Goal: Contribute content: Add original content to the website for others to see

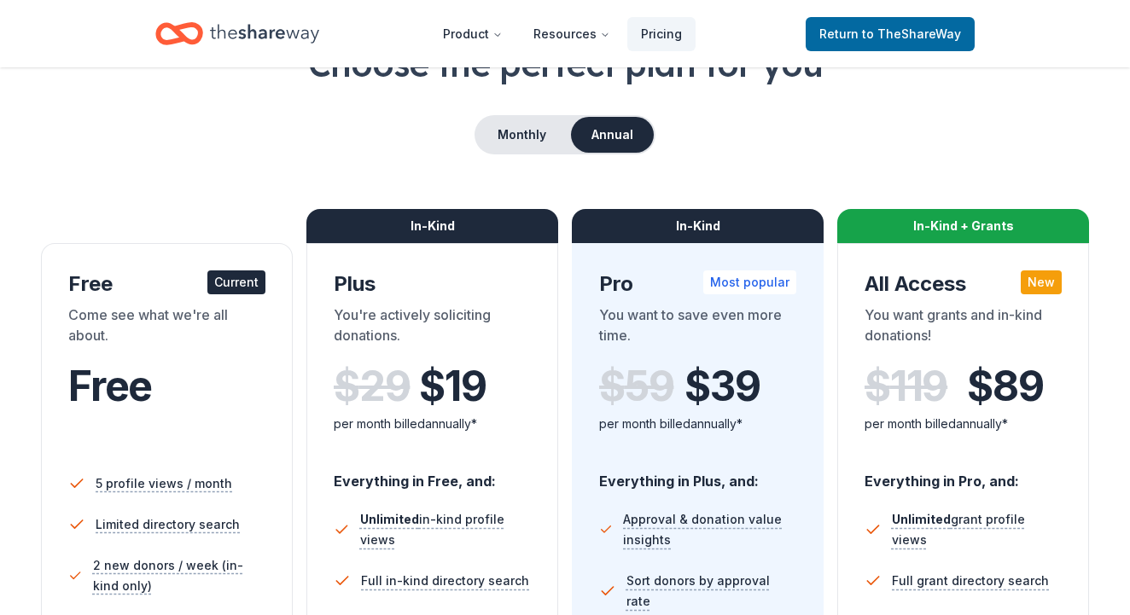
scroll to position [131, 0]
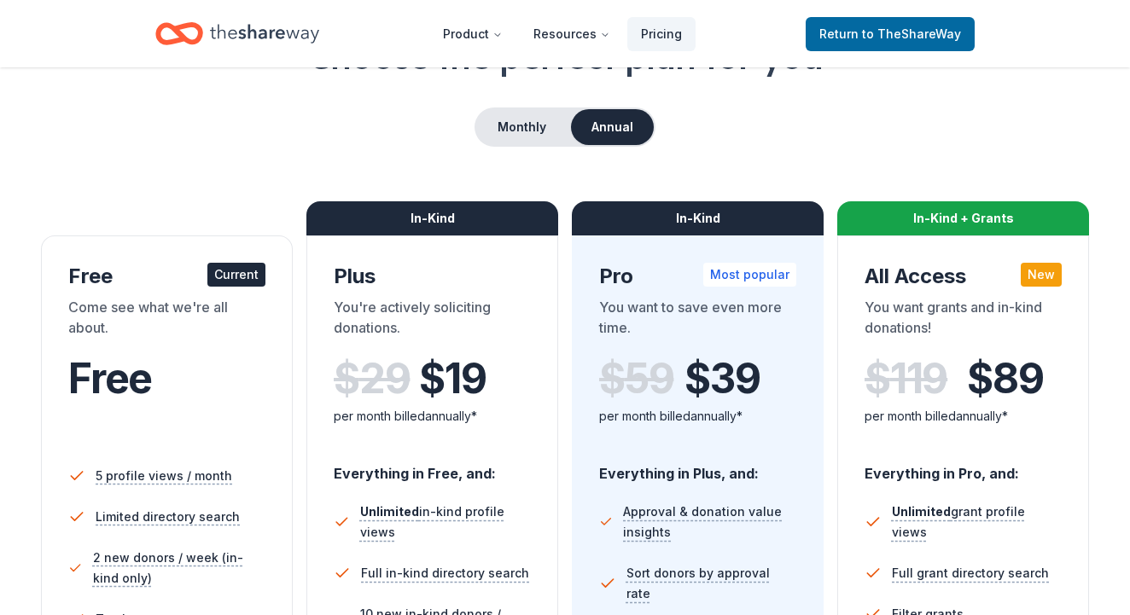
click at [241, 278] on div "Current" at bounding box center [236, 275] width 58 height 24
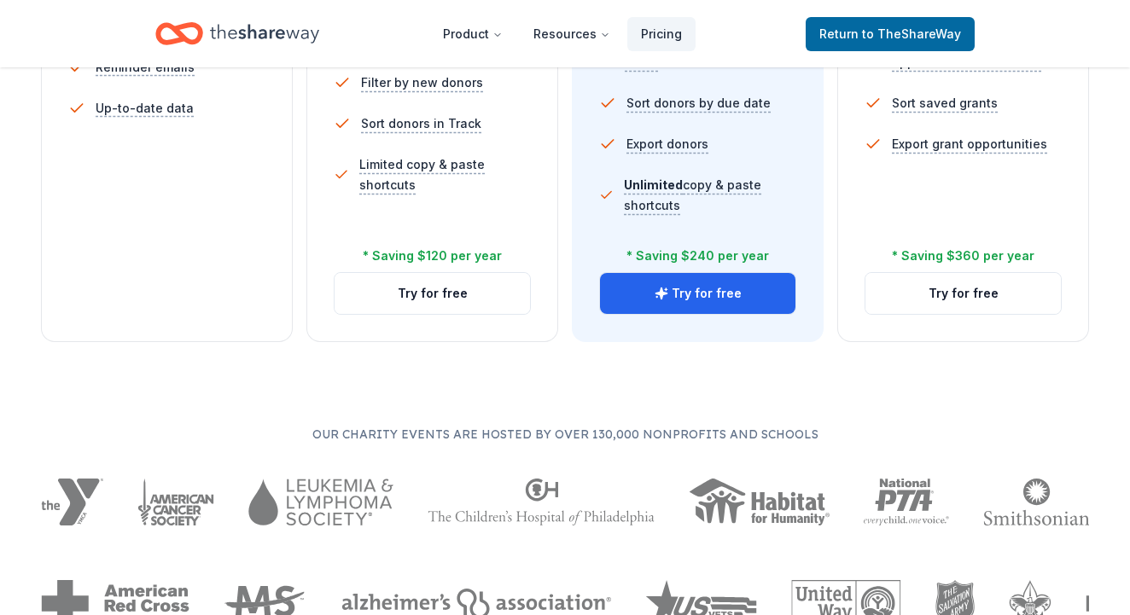
scroll to position [714, 0]
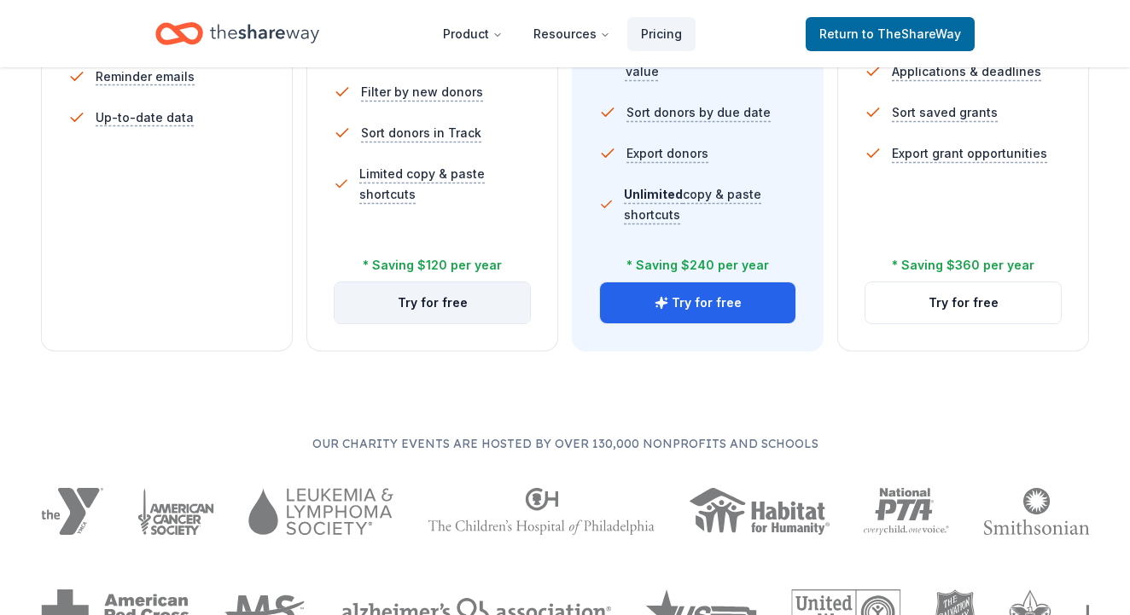
click at [511, 308] on button "Try for free" at bounding box center [432, 303] width 195 height 41
click at [442, 305] on button "Try for free" at bounding box center [432, 303] width 195 height 41
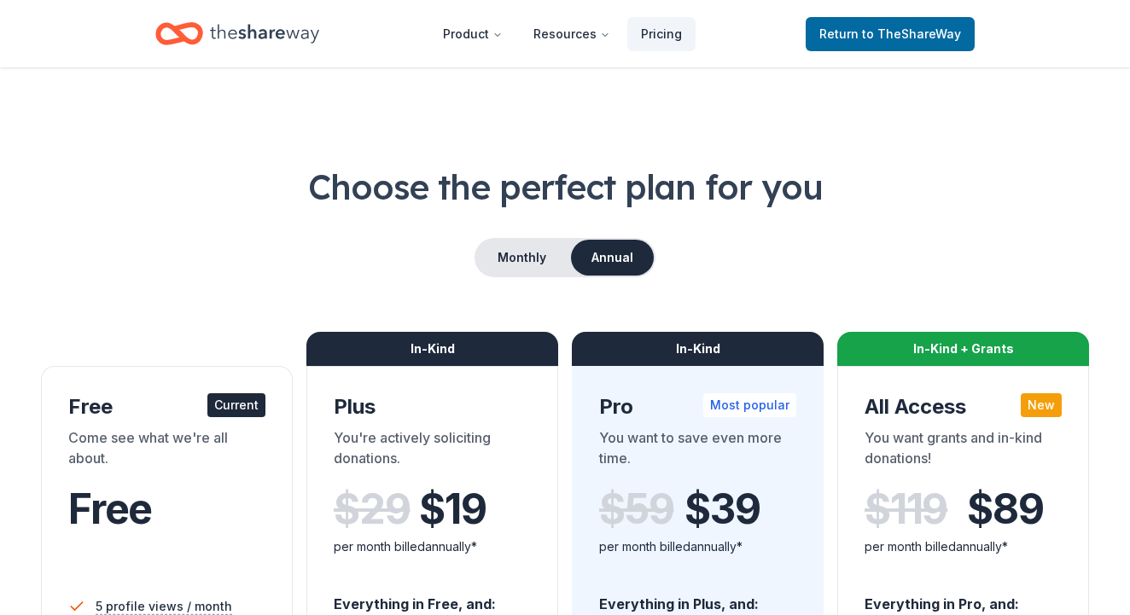
scroll to position [0, 0]
click at [545, 254] on button "Monthly" at bounding box center [521, 258] width 91 height 36
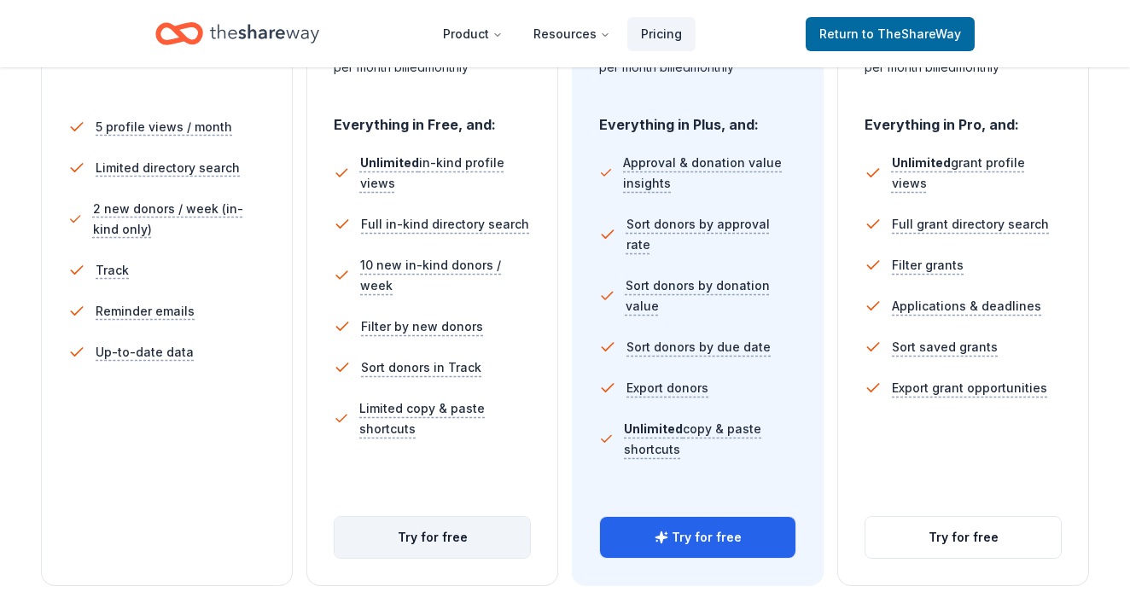
scroll to position [481, 0]
click at [420, 544] on button "Try for free" at bounding box center [432, 536] width 195 height 41
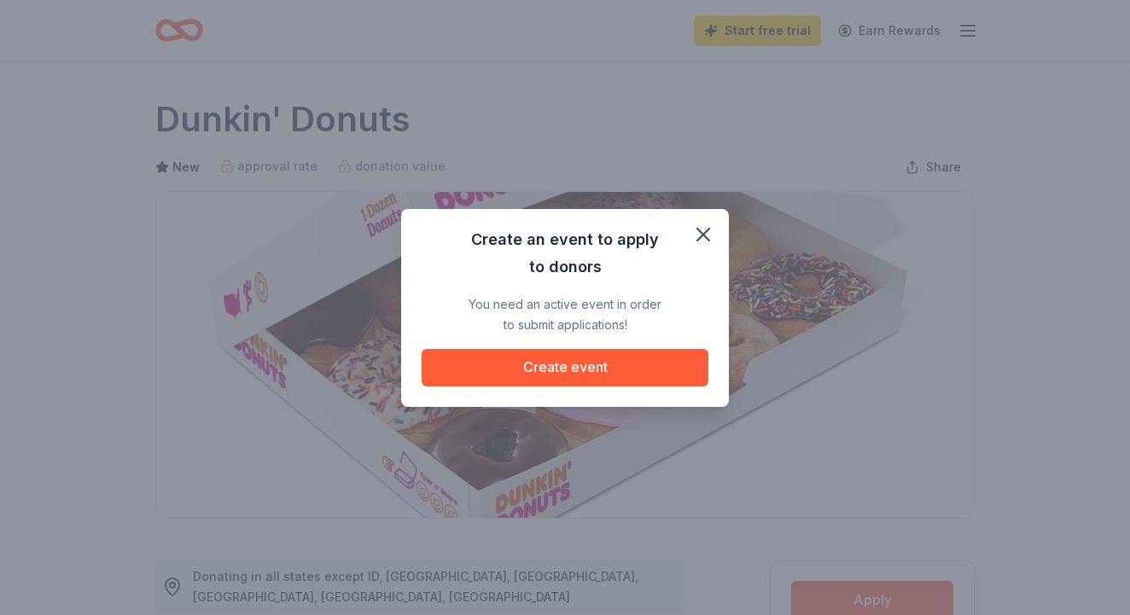
scroll to position [201, 0]
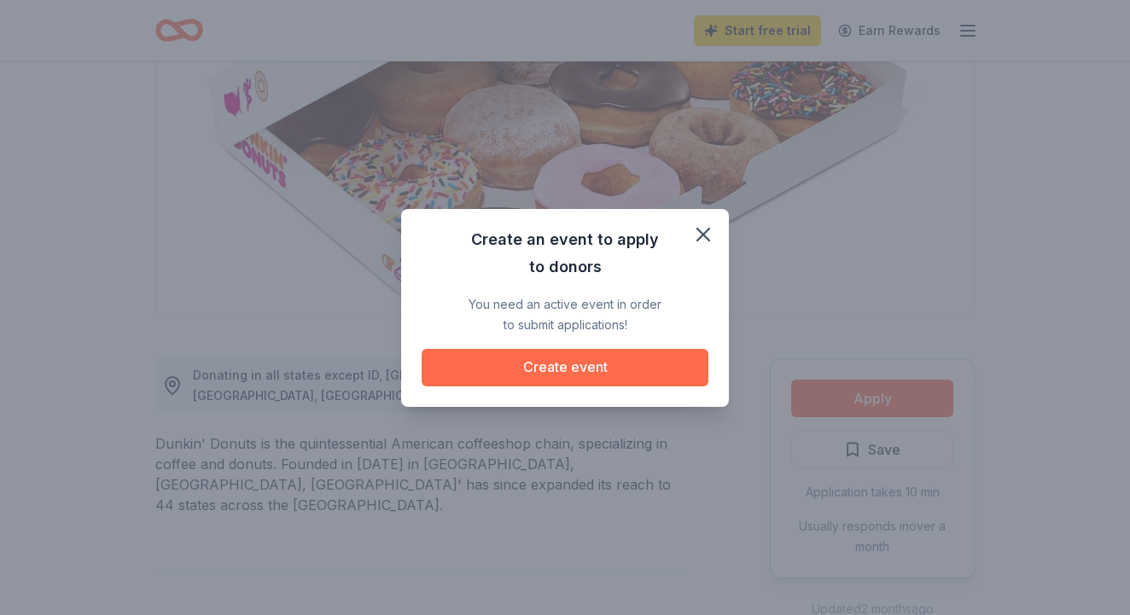
click at [588, 364] on button "Create event" at bounding box center [565, 368] width 287 height 38
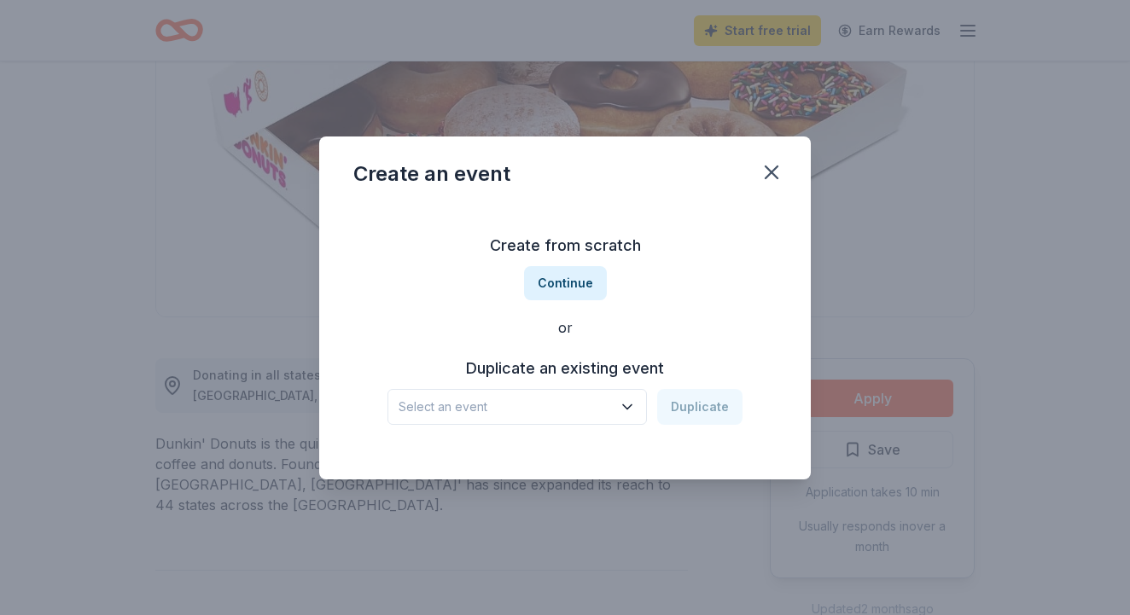
click at [559, 401] on span "Select an event" at bounding box center [505, 407] width 213 height 20
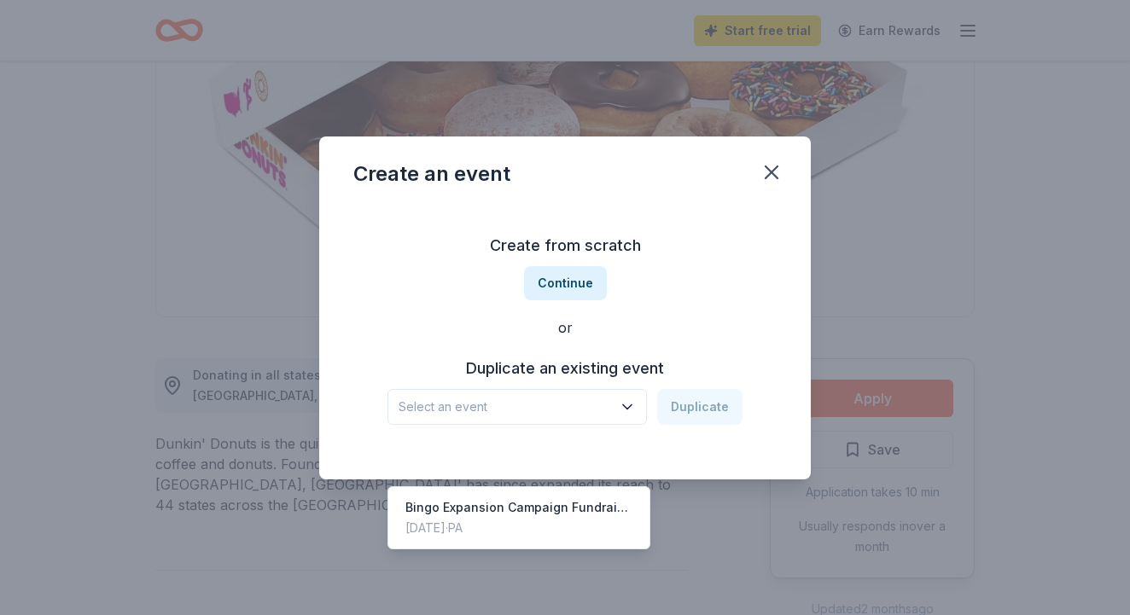
click at [559, 401] on span "Select an event" at bounding box center [505, 407] width 213 height 20
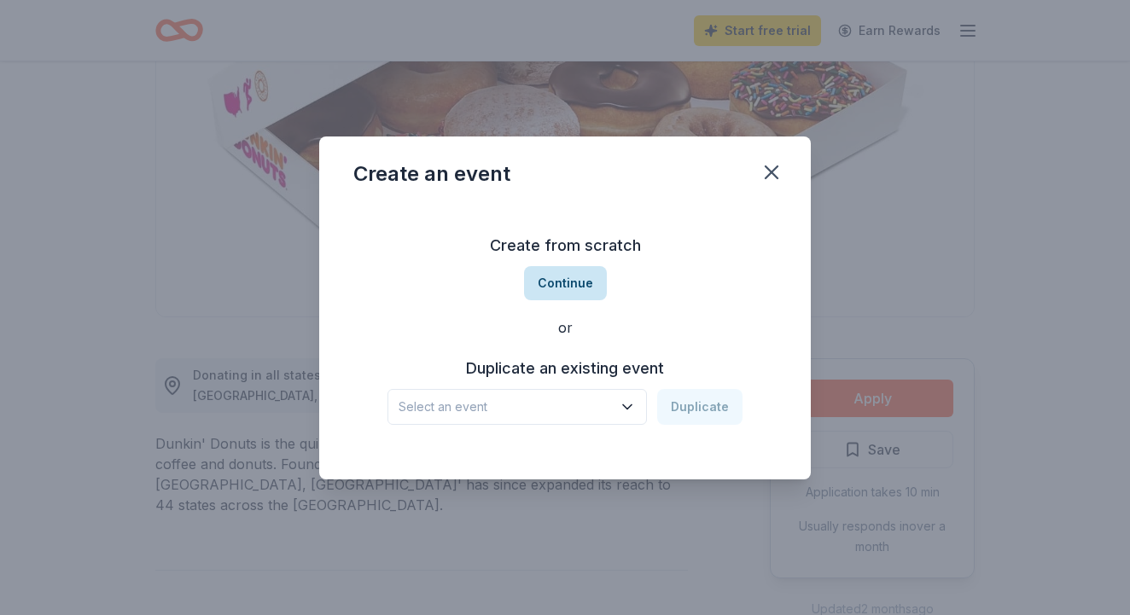
click at [574, 282] on button "Continue" at bounding box center [565, 283] width 83 height 34
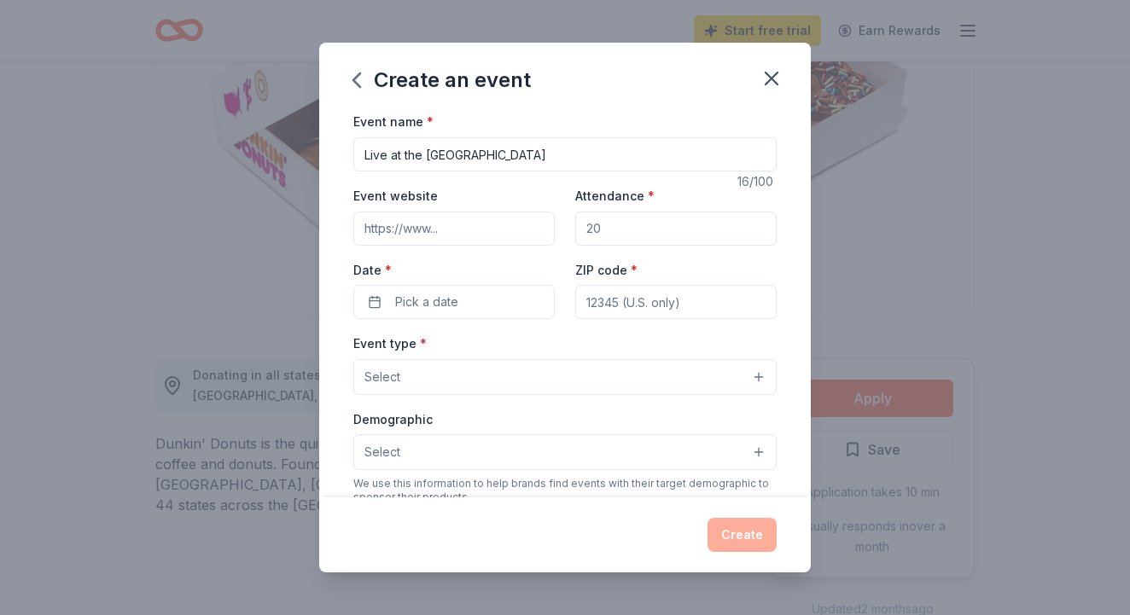
type input "Live at the Lake"
type input "150"
click at [452, 300] on span "Pick a date" at bounding box center [426, 302] width 63 height 20
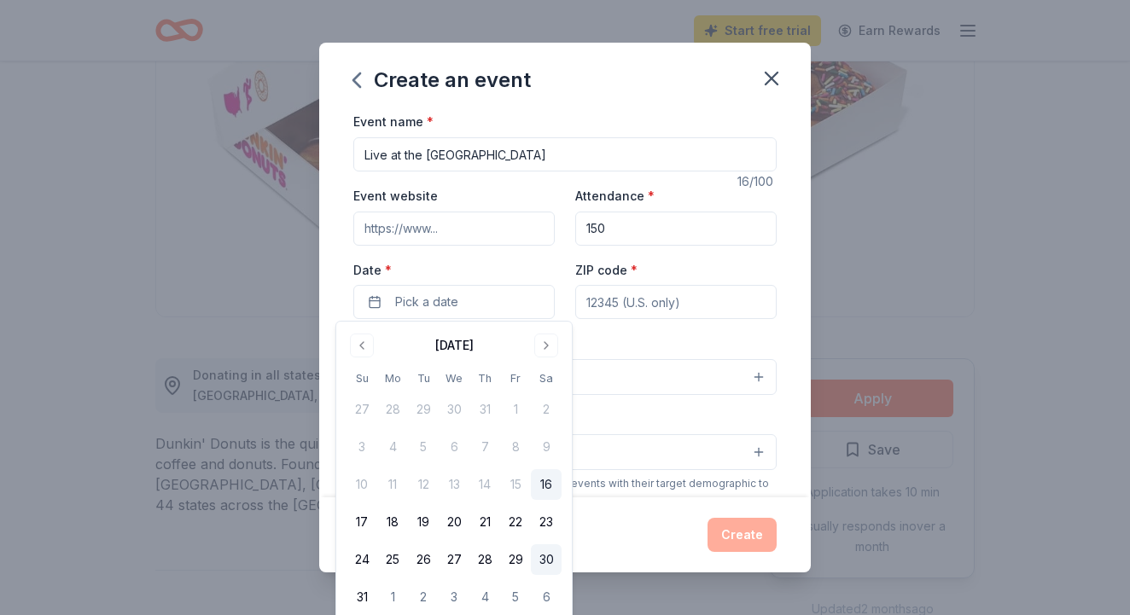
click at [540, 557] on button "30" at bounding box center [546, 560] width 31 height 31
click at [635, 300] on input "ZIP code *" at bounding box center [675, 302] width 201 height 34
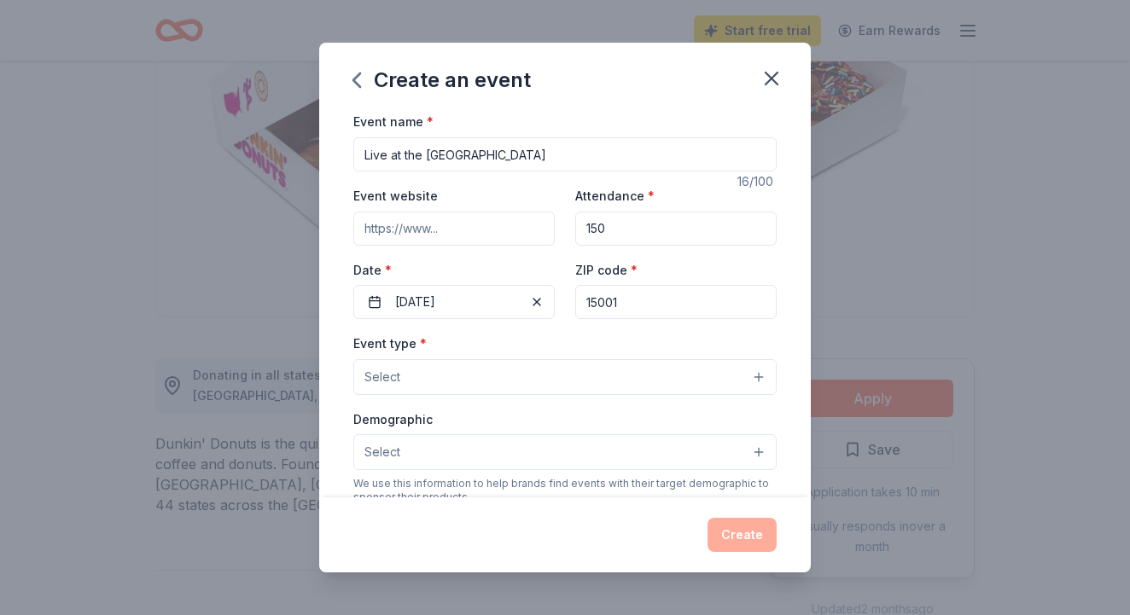
type input "15001"
click at [392, 389] on button "Select" at bounding box center [564, 377] width 423 height 36
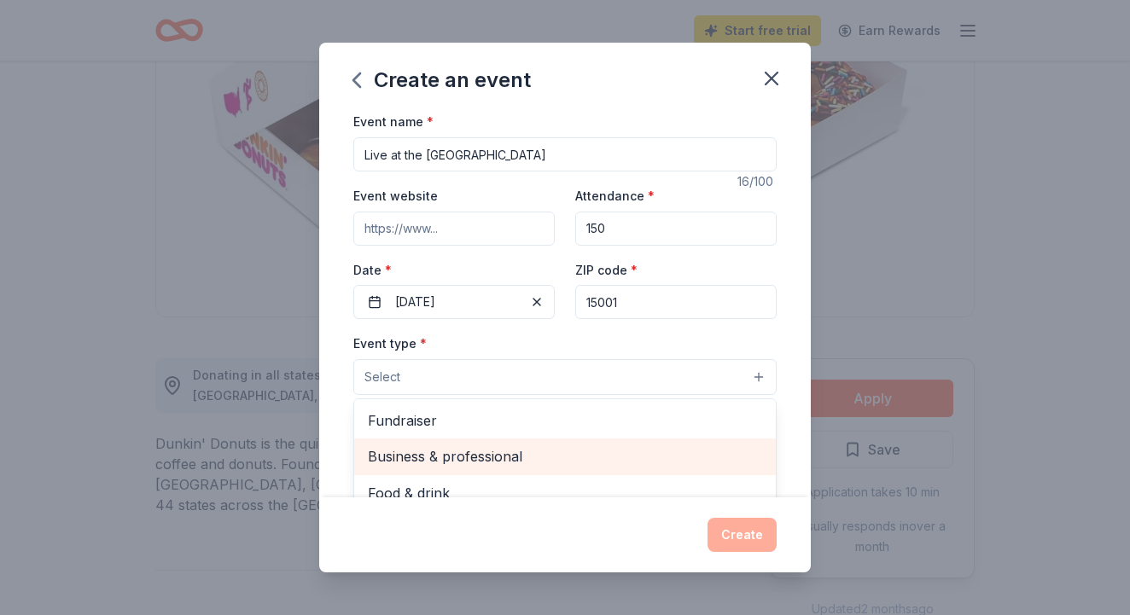
scroll to position [1, 0]
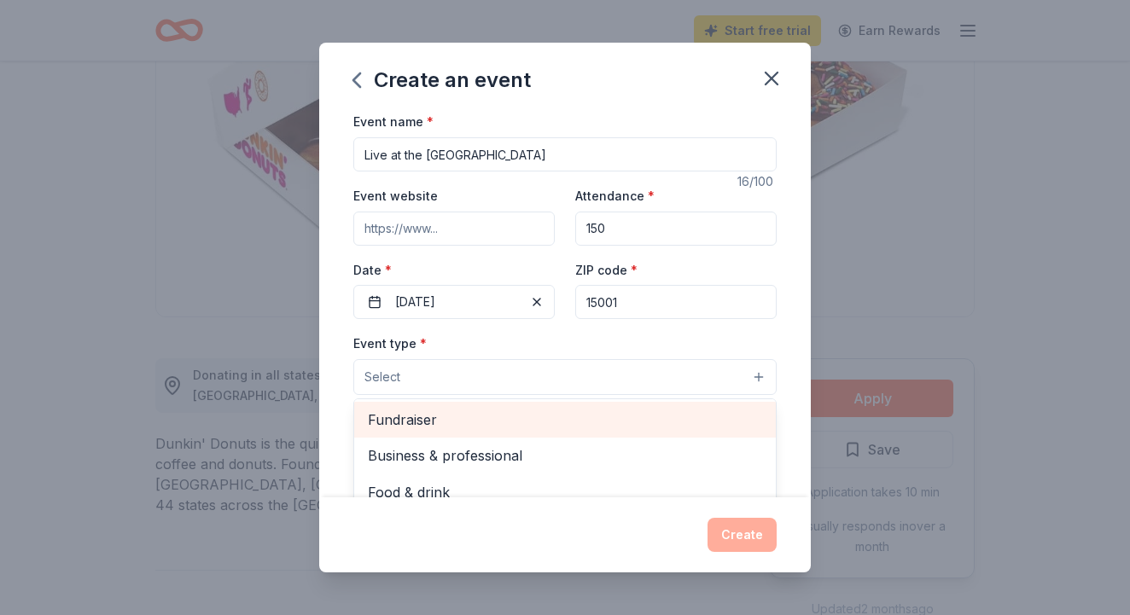
click at [400, 423] on span "Fundraiser" at bounding box center [565, 420] width 394 height 22
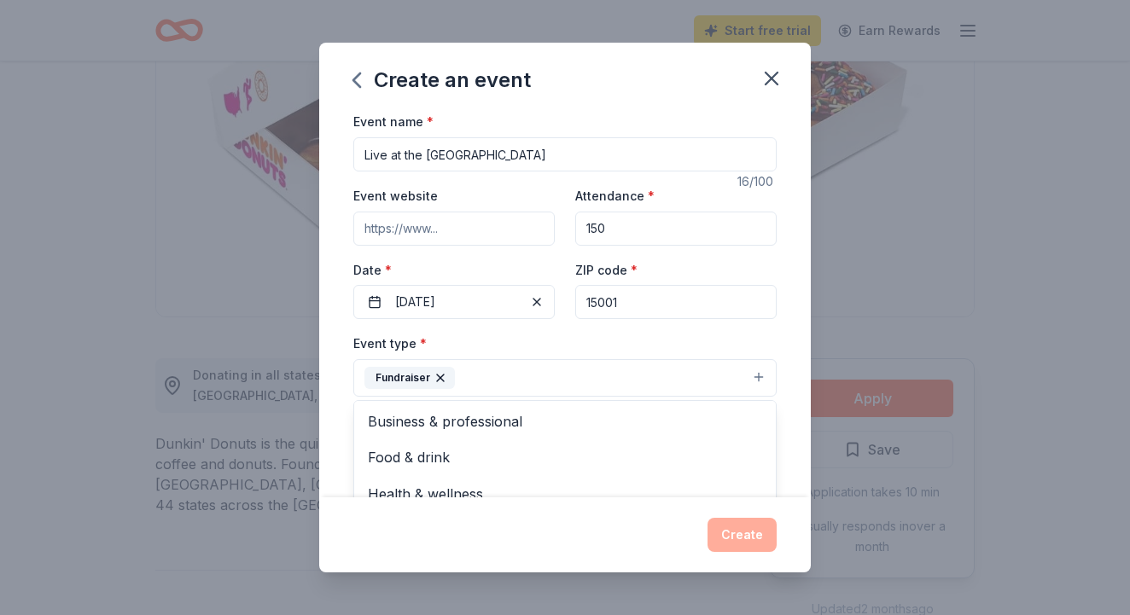
click at [331, 299] on div "Event name * Live at the Lake 16 /100 Event website Attendance * 150 Date * 08/…" at bounding box center [565, 304] width 492 height 386
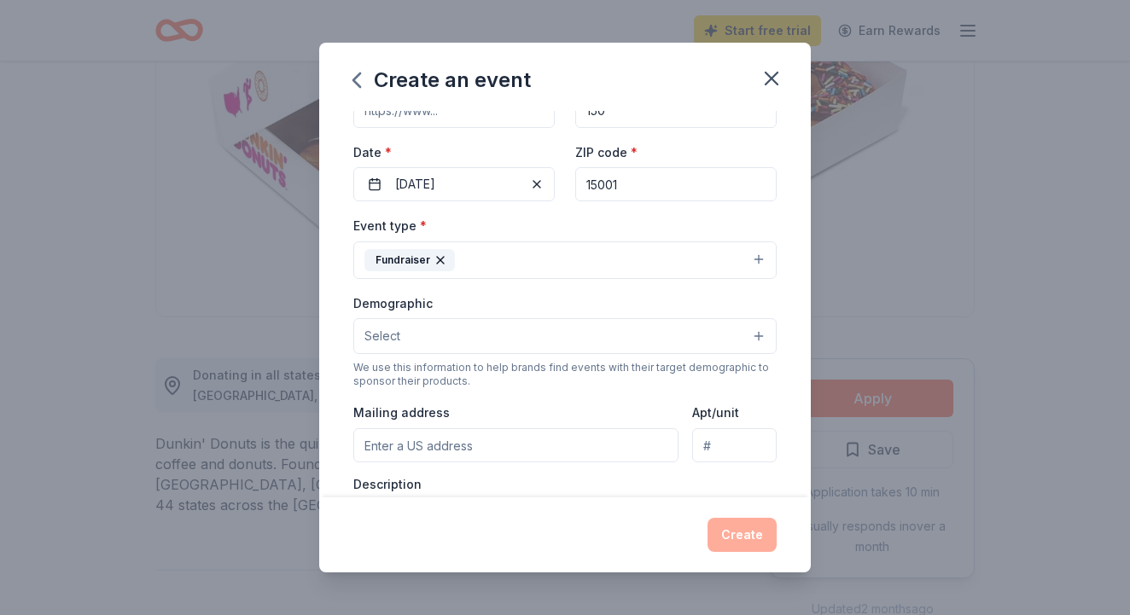
scroll to position [164, 0]
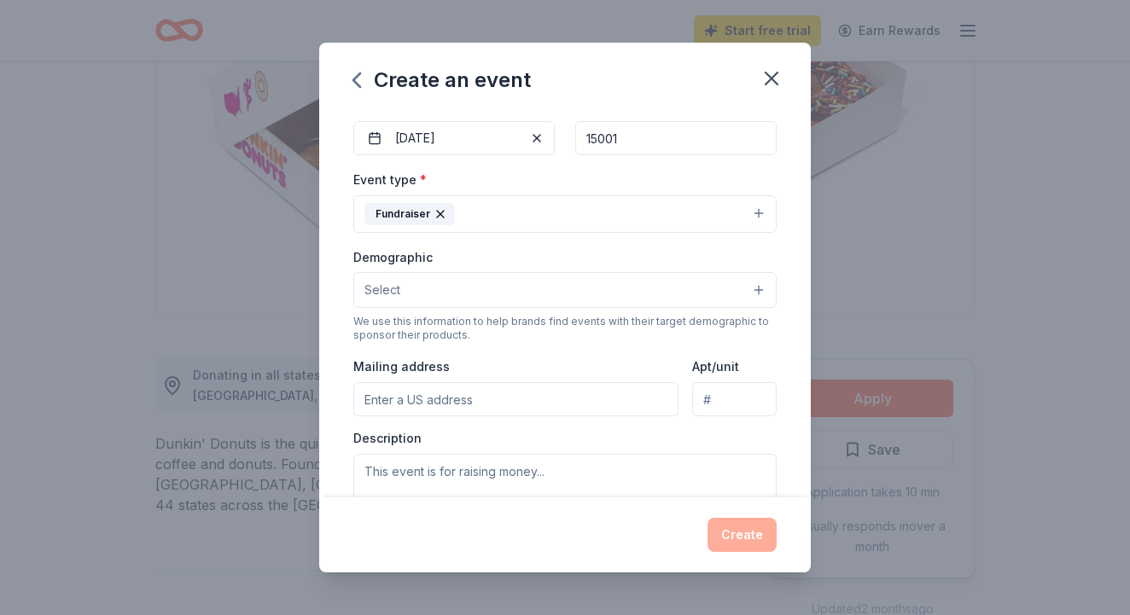
click at [413, 285] on button "Select" at bounding box center [564, 290] width 423 height 36
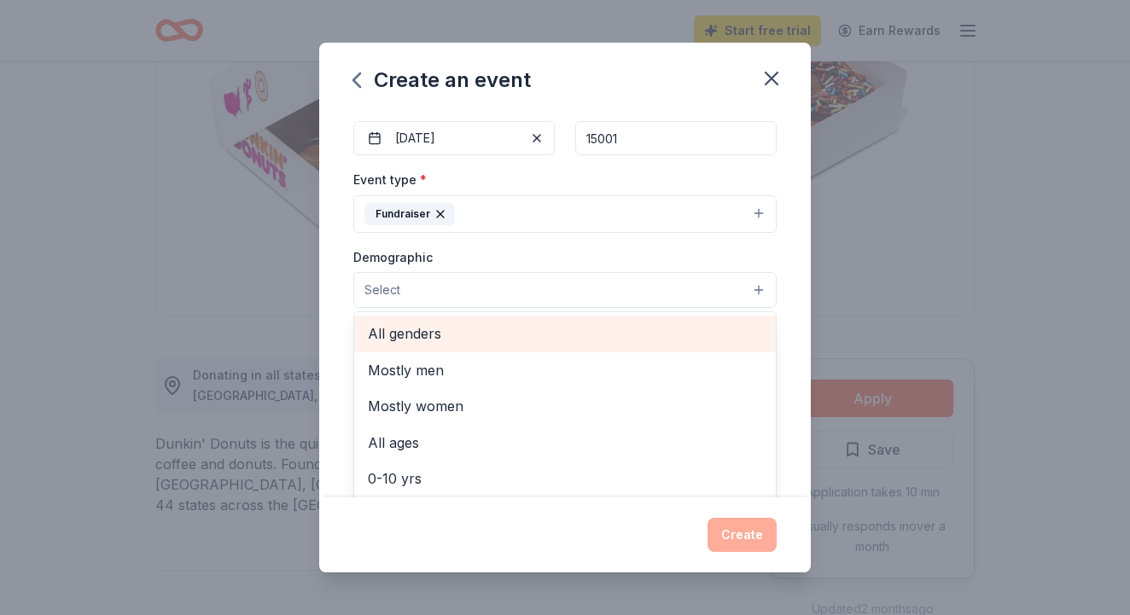
click at [405, 331] on span "All genders" at bounding box center [565, 334] width 394 height 22
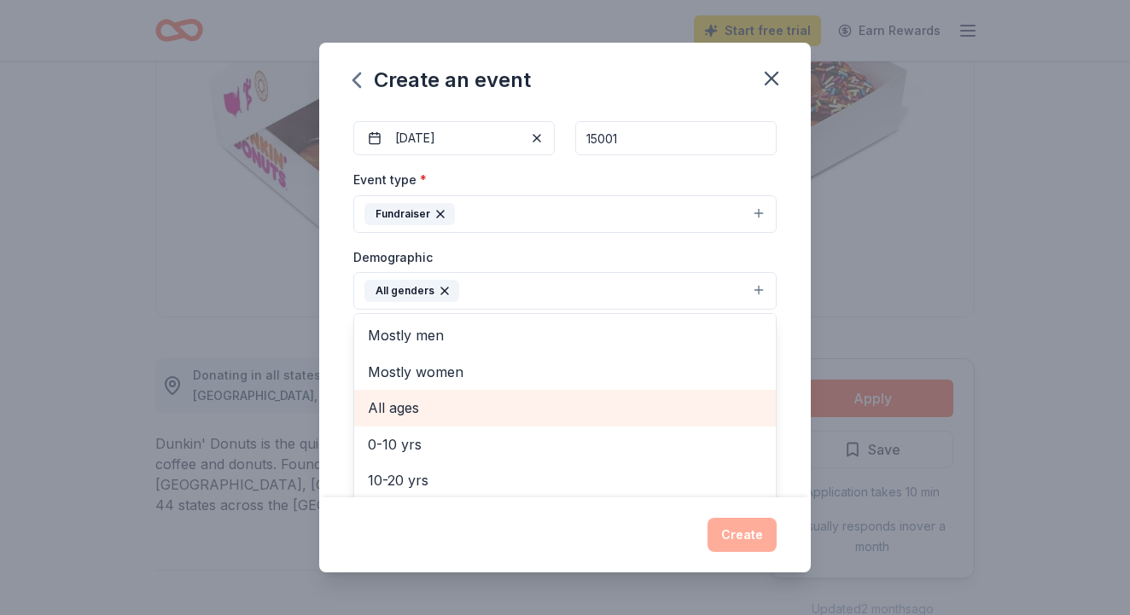
click at [402, 409] on span "All ages" at bounding box center [565, 408] width 394 height 22
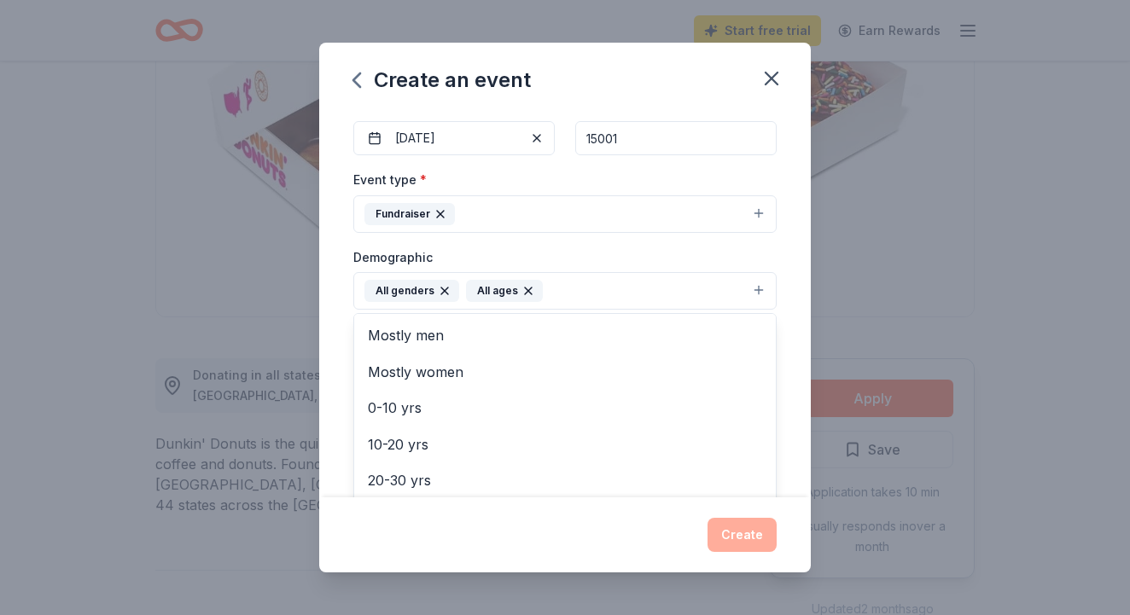
click at [337, 361] on div "Event name * Live at the Lake 16 /100 Event website Attendance * 150 Date * 08/…" at bounding box center [565, 304] width 492 height 386
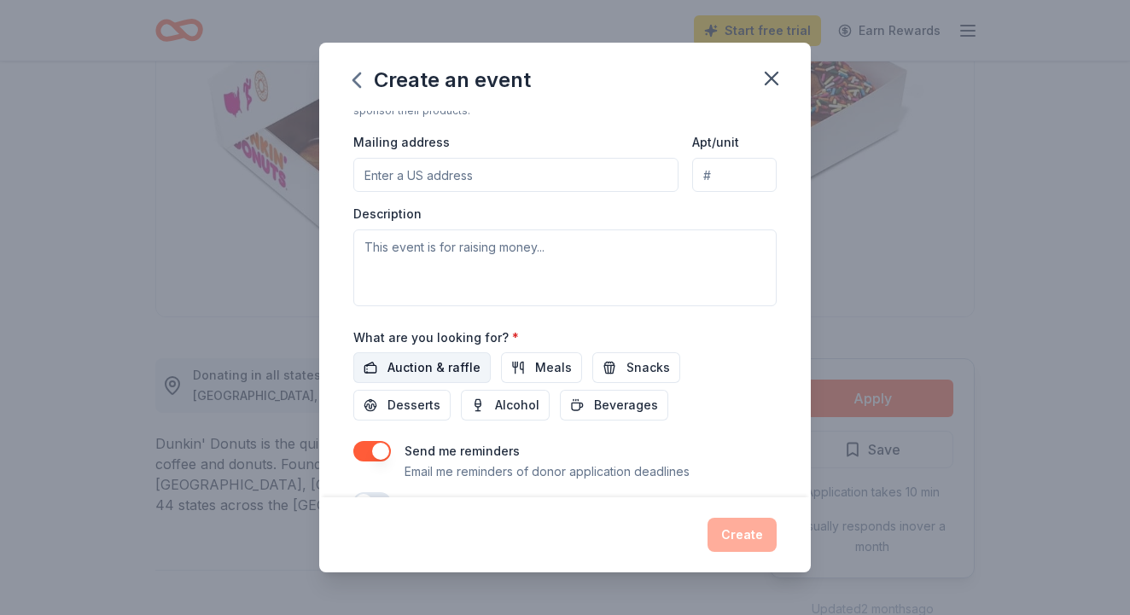
scroll to position [398, 0]
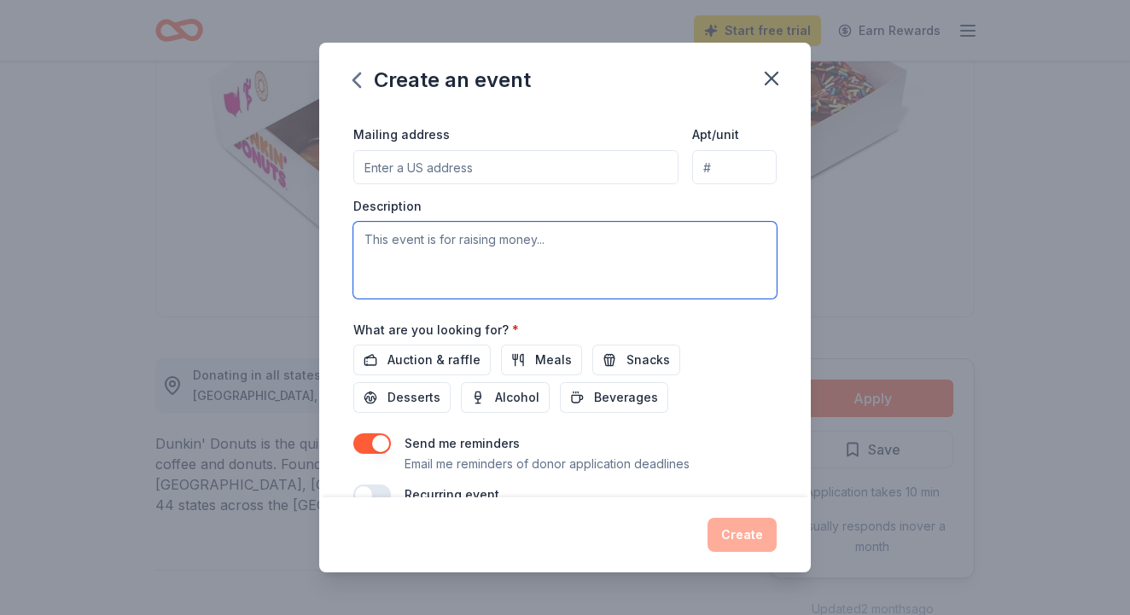
click at [432, 257] on textarea at bounding box center [564, 260] width 423 height 77
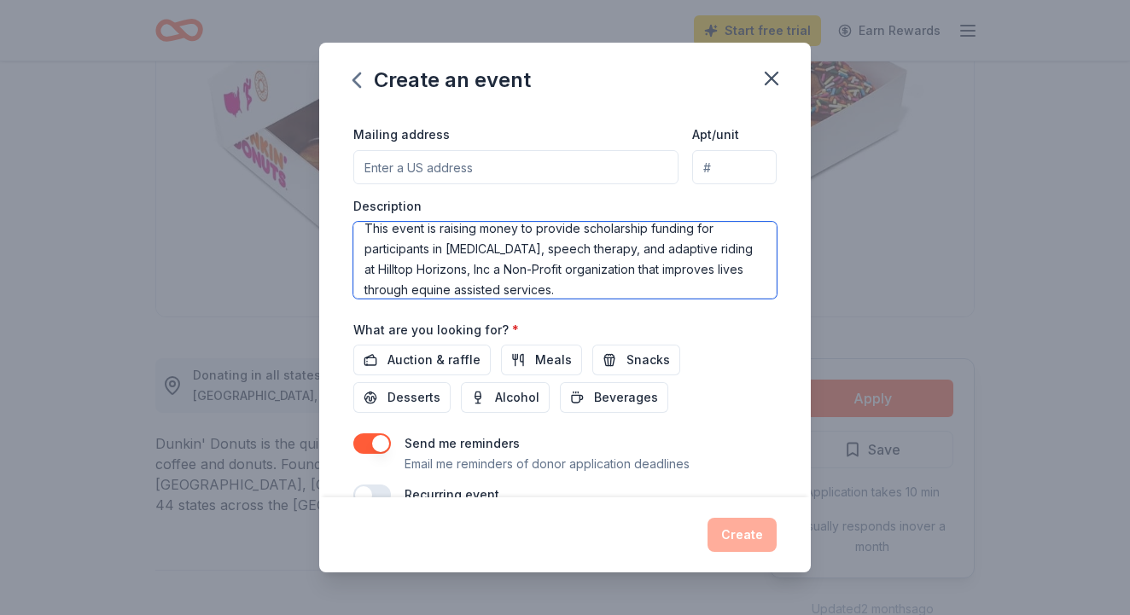
scroll to position [413, 0]
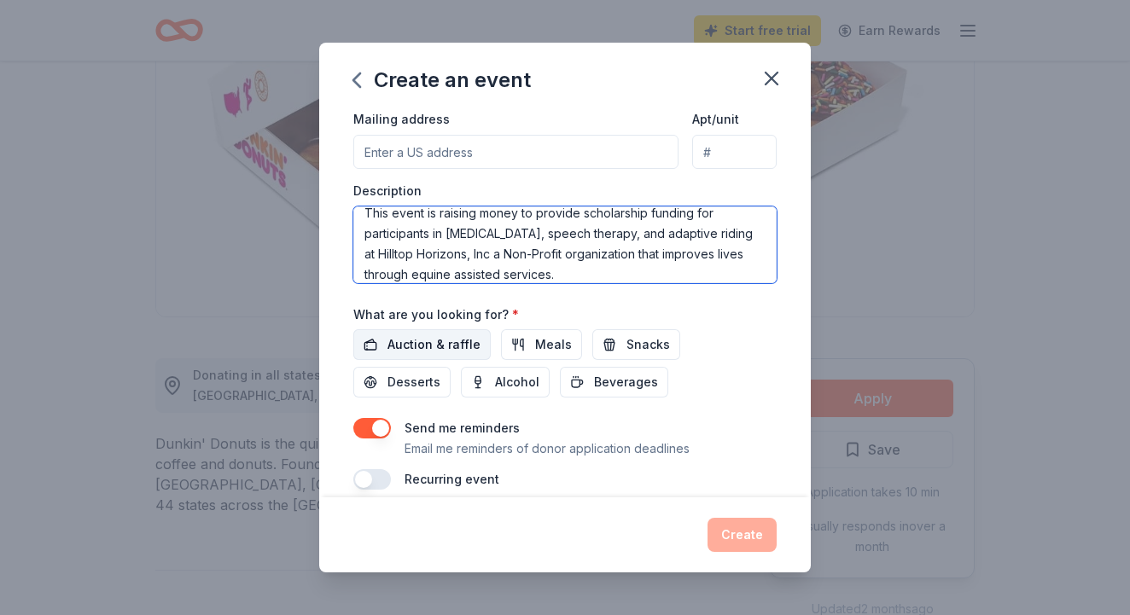
type textarea "This event is raising money to provide scholarship funding for participants in …"
click at [431, 340] on span "Auction & raffle" at bounding box center [434, 345] width 93 height 20
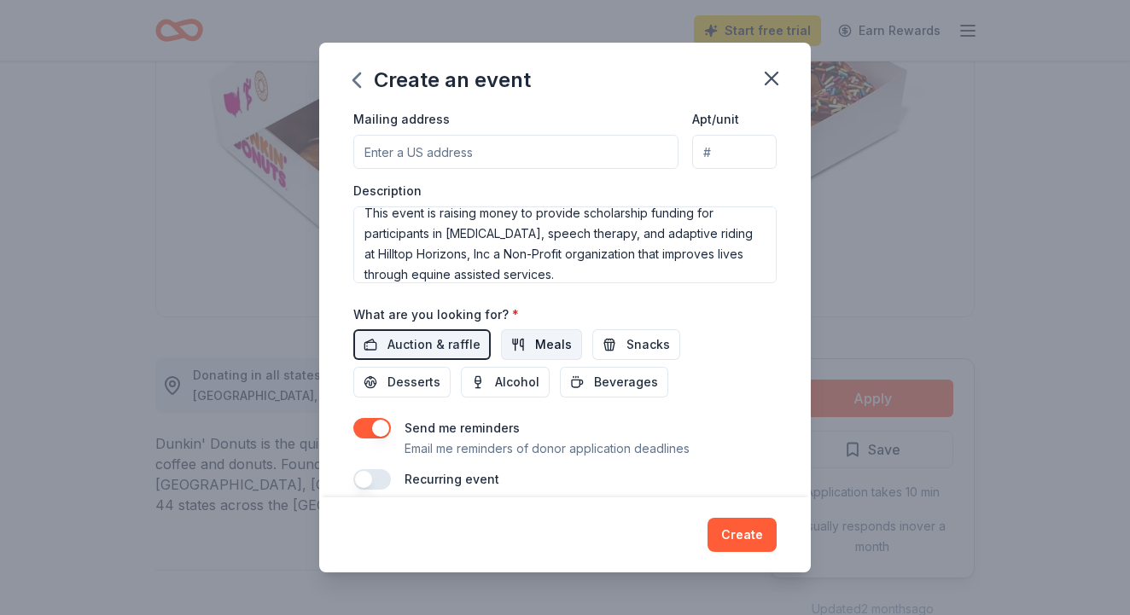
click at [511, 345] on button "Meals" at bounding box center [541, 344] width 81 height 31
click at [503, 347] on button "Meals" at bounding box center [541, 344] width 81 height 31
click at [636, 343] on span "Snacks" at bounding box center [649, 345] width 44 height 20
click at [495, 376] on span "Alcohol" at bounding box center [517, 382] width 44 height 20
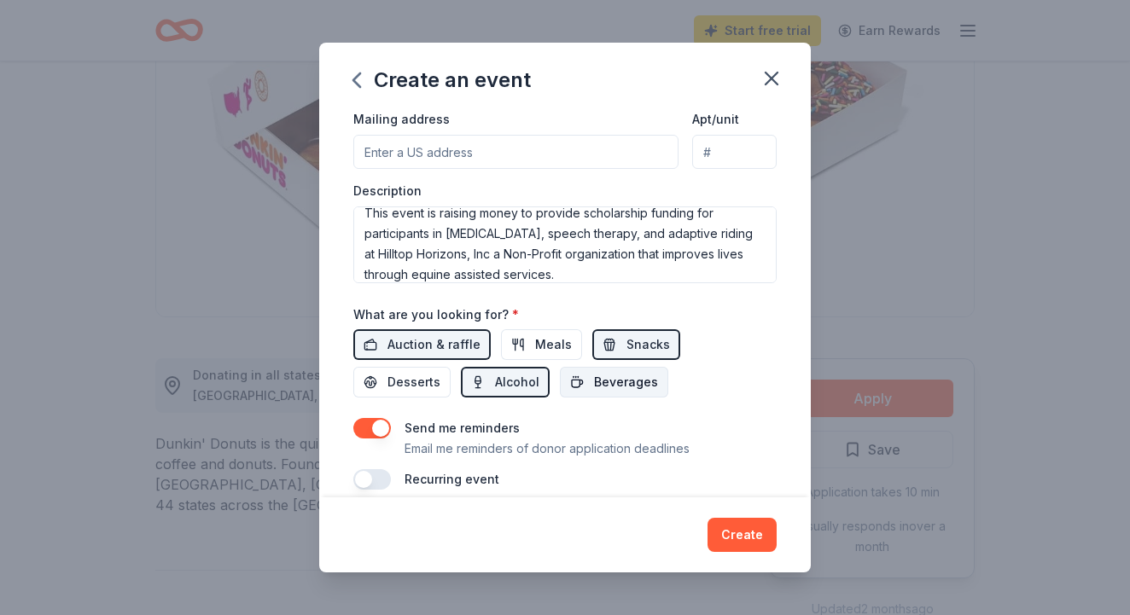
click at [560, 367] on button "Beverages" at bounding box center [614, 382] width 108 height 31
click at [748, 539] on button "Create" at bounding box center [742, 535] width 69 height 34
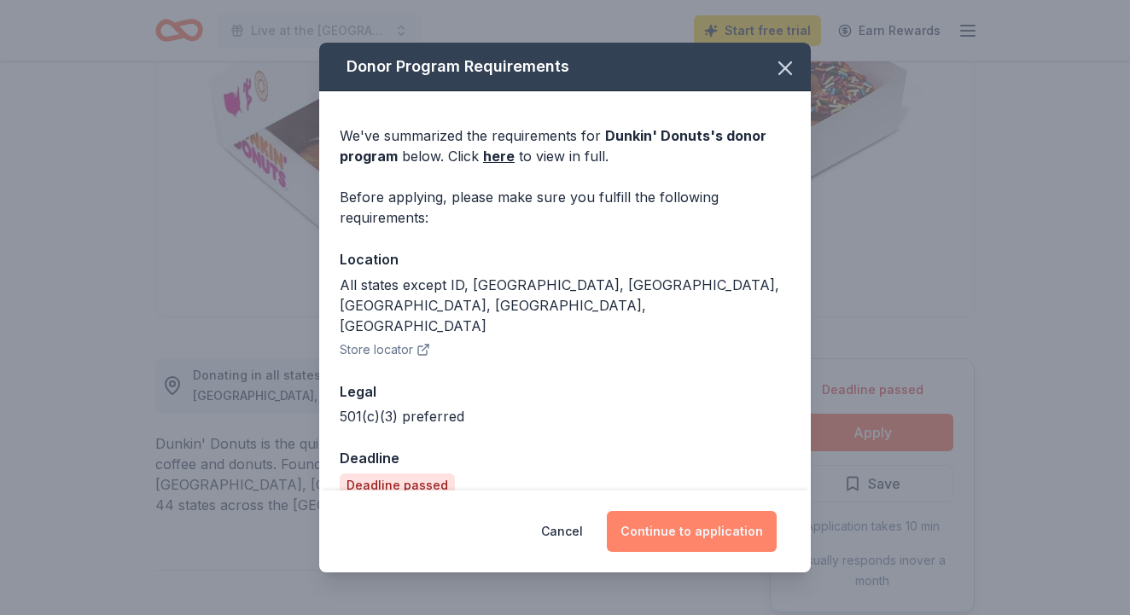
click at [743, 522] on button "Continue to application" at bounding box center [692, 531] width 170 height 41
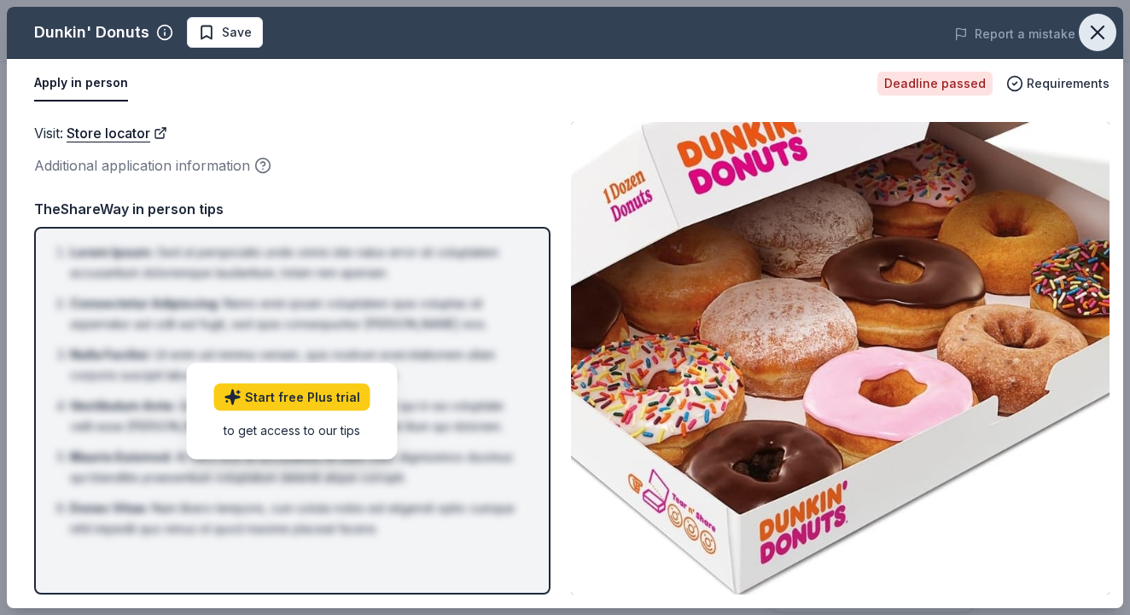
click at [1090, 34] on icon "button" at bounding box center [1098, 32] width 24 height 24
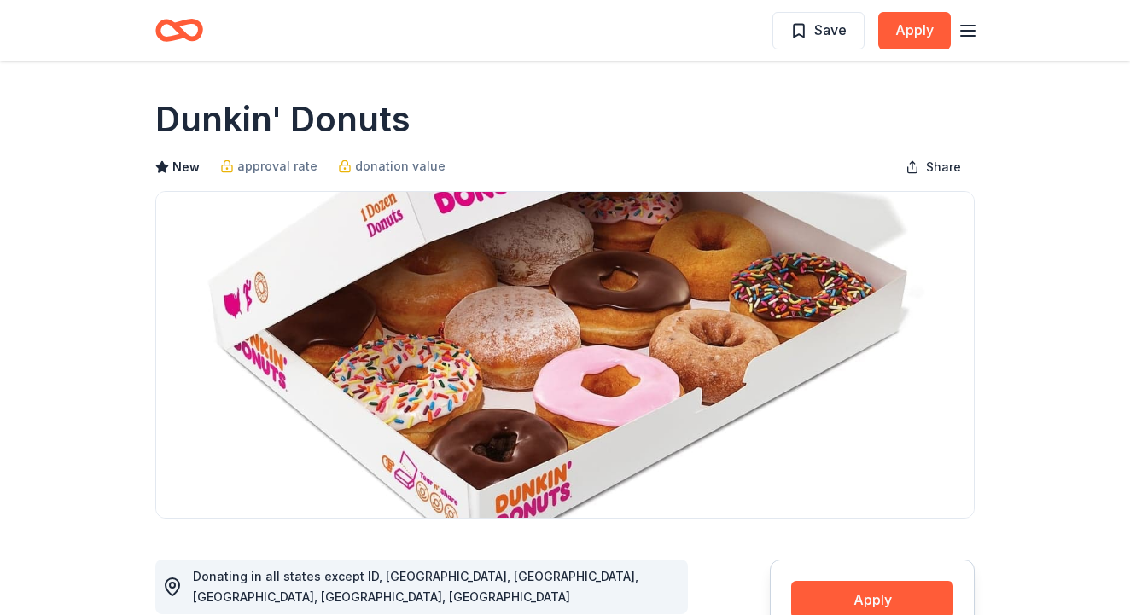
scroll to position [164, 0]
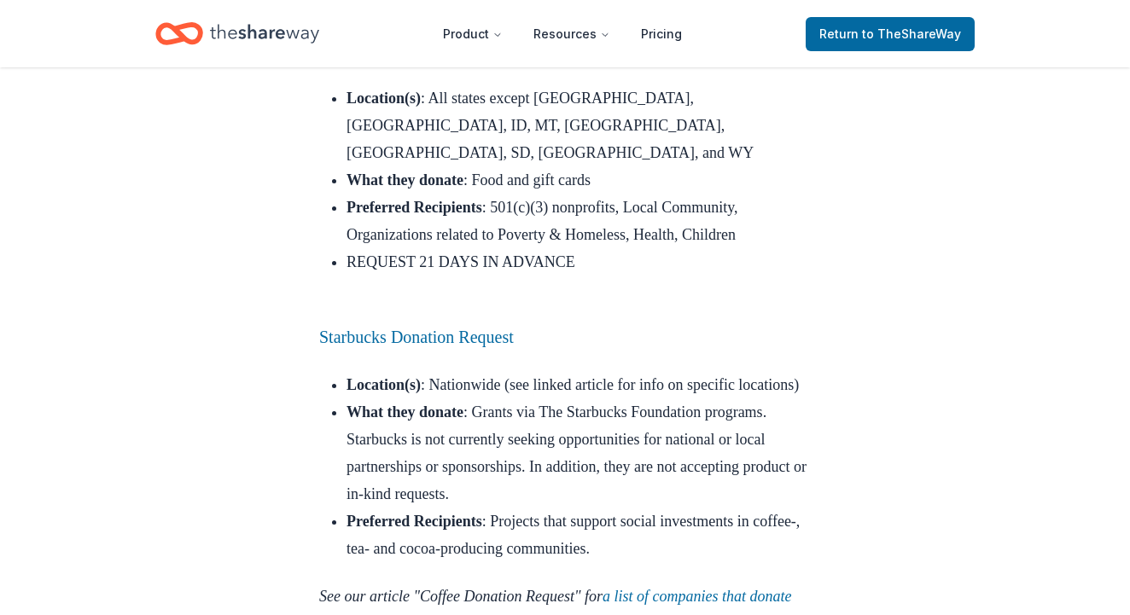
scroll to position [3993, 0]
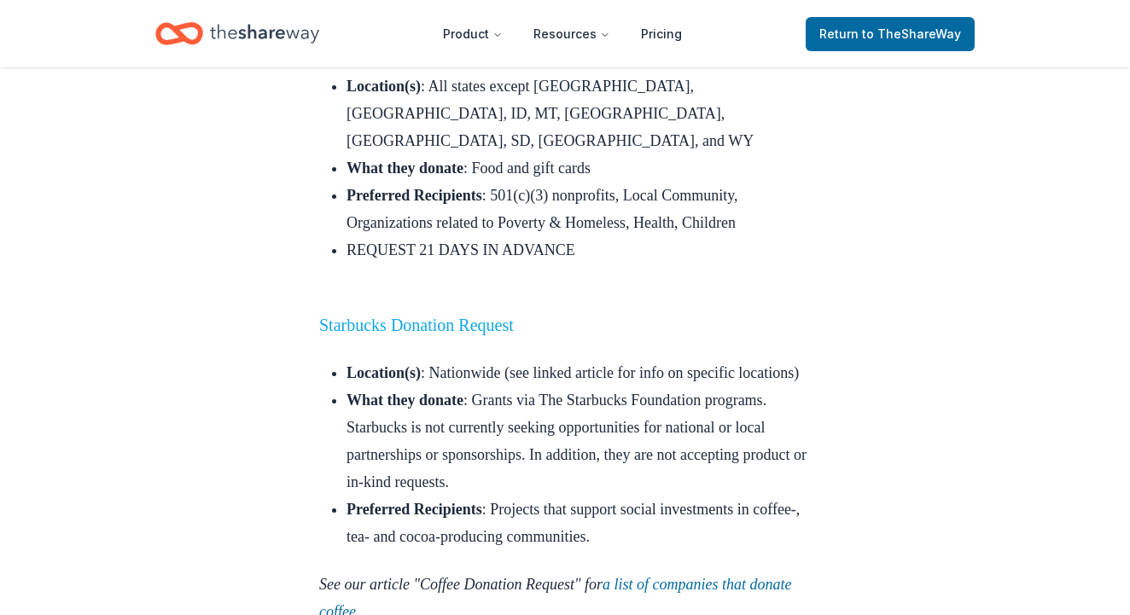
click at [442, 316] on link "Starbucks Donation Request" at bounding box center [416, 325] width 195 height 19
